Goal: Download file/media

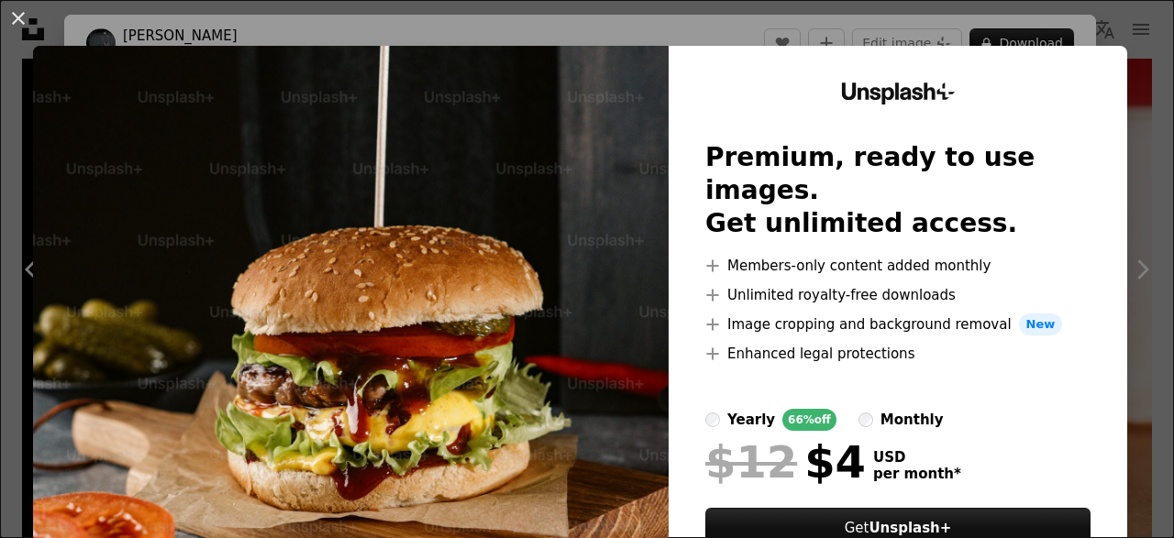
scroll to position [1350, 0]
click at [535, 382] on img at bounding box center [351, 337] width 636 height 583
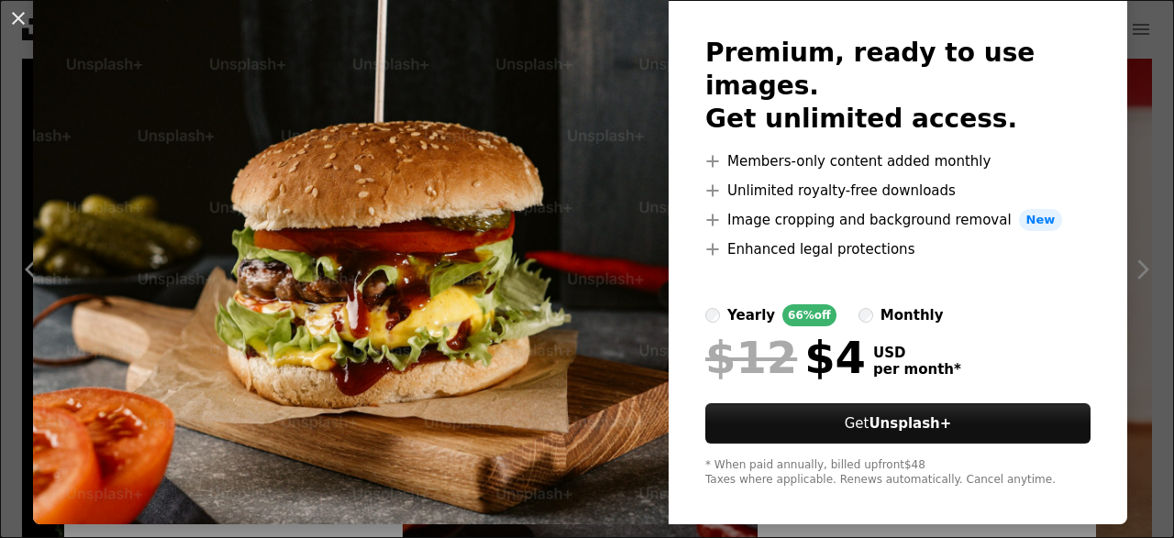
scroll to position [0, 0]
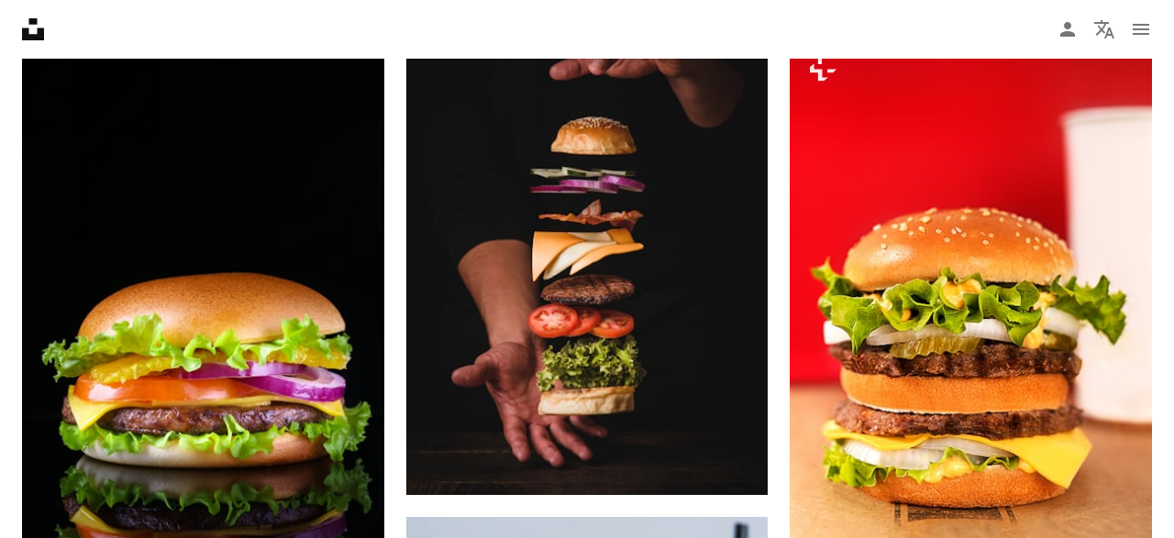
scroll to position [1349, 0]
